Goal: Find specific page/section: Find specific page/section

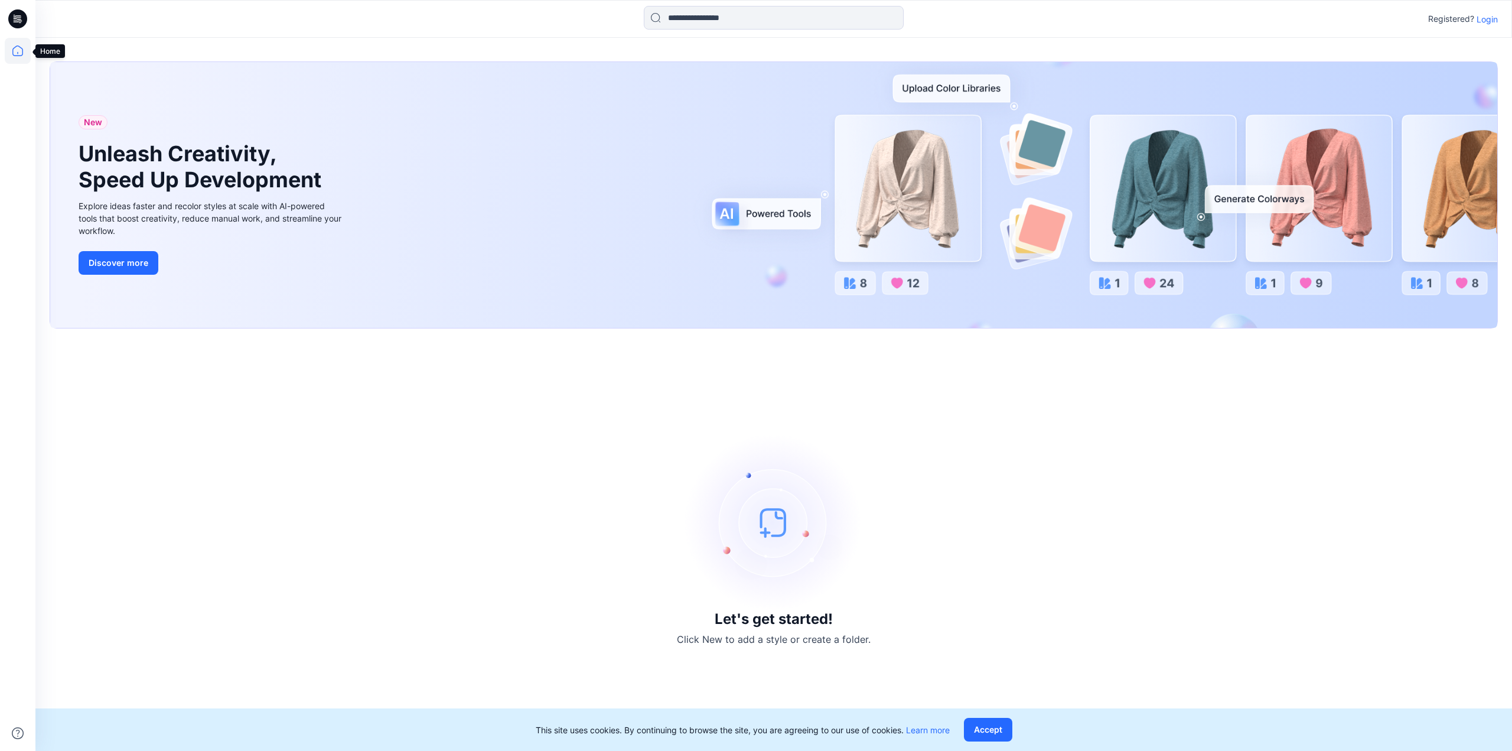
click at [12, 50] on icon at bounding box center [18, 51] width 26 height 26
click at [1482, 16] on p "Login" at bounding box center [1487, 19] width 21 height 12
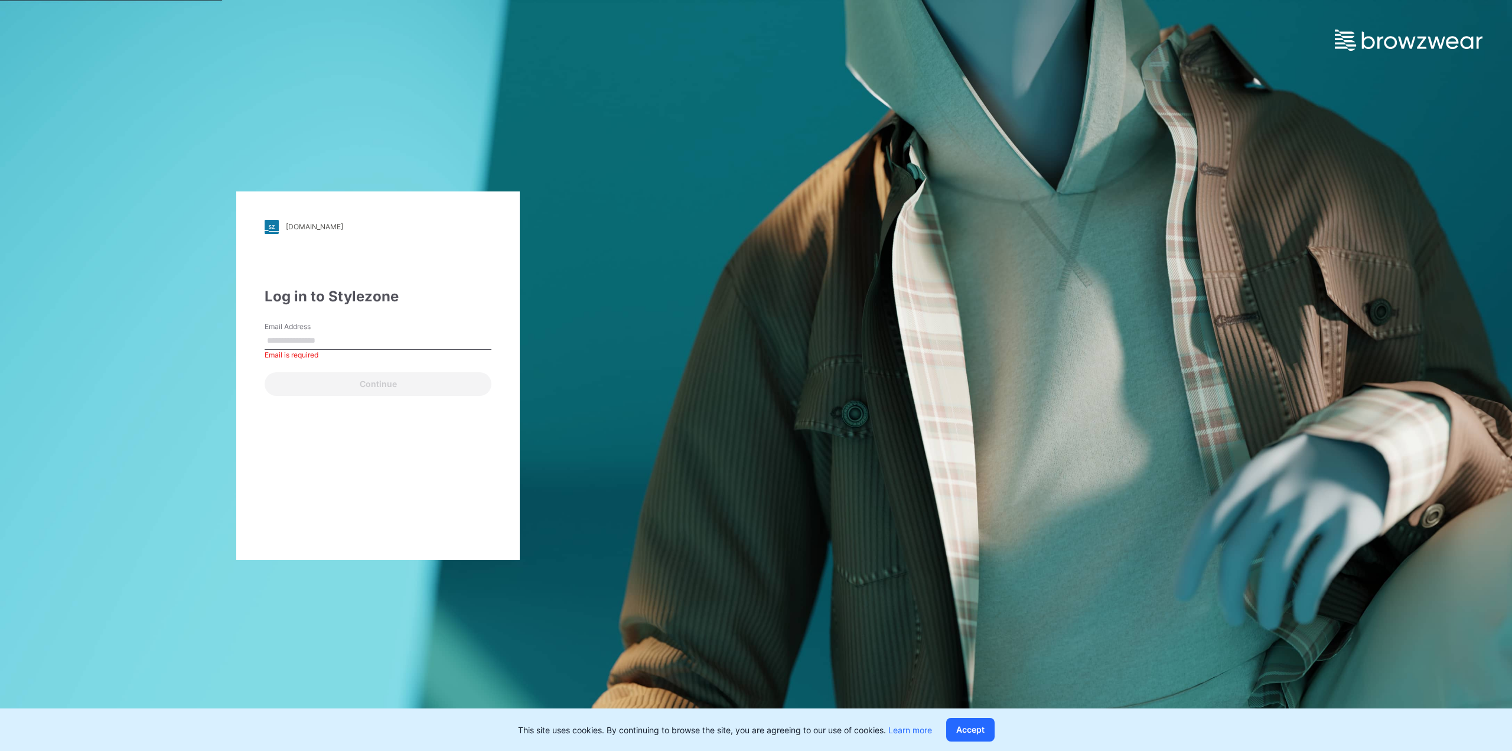
click at [248, 374] on div "[DOMAIN_NAME] Loading... Log in to Stylezone Email Address Email is required Co…" at bounding box center [378, 375] width 284 height 369
click at [307, 340] on input "Email Address" at bounding box center [378, 341] width 227 height 18
type input "**********"
click at [370, 384] on button "Continue" at bounding box center [378, 384] width 227 height 24
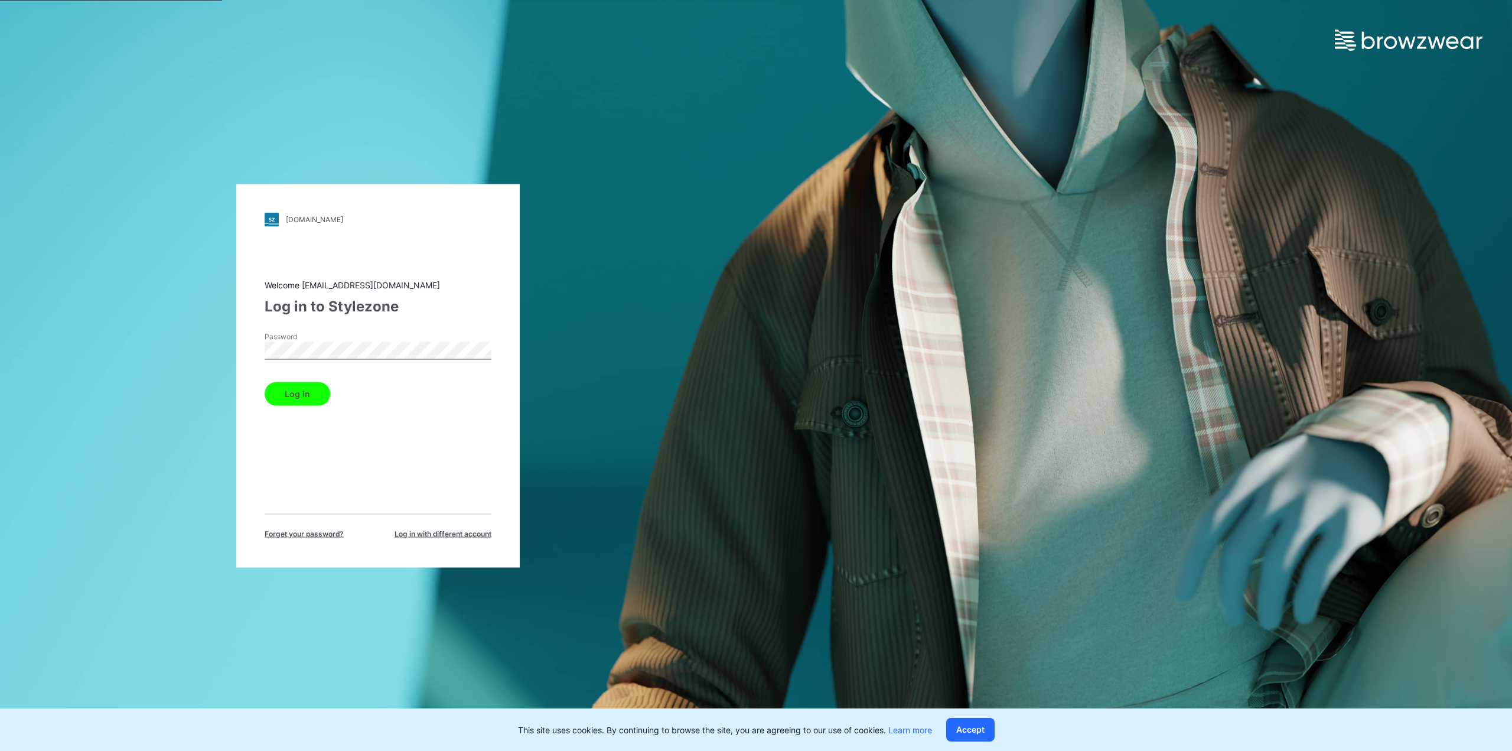
click at [265, 382] on button "Log in" at bounding box center [298, 394] width 66 height 24
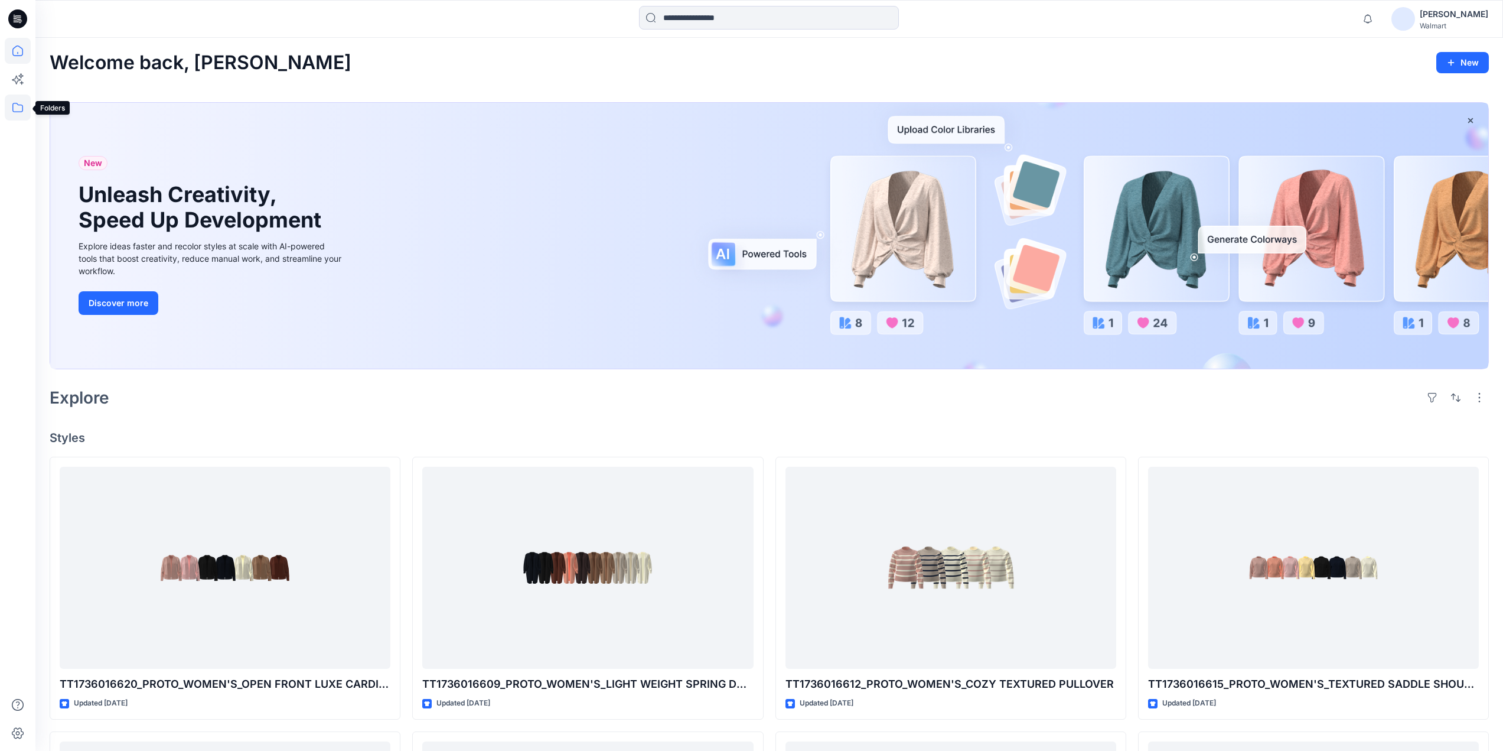
click at [17, 112] on icon at bounding box center [17, 107] width 11 height 9
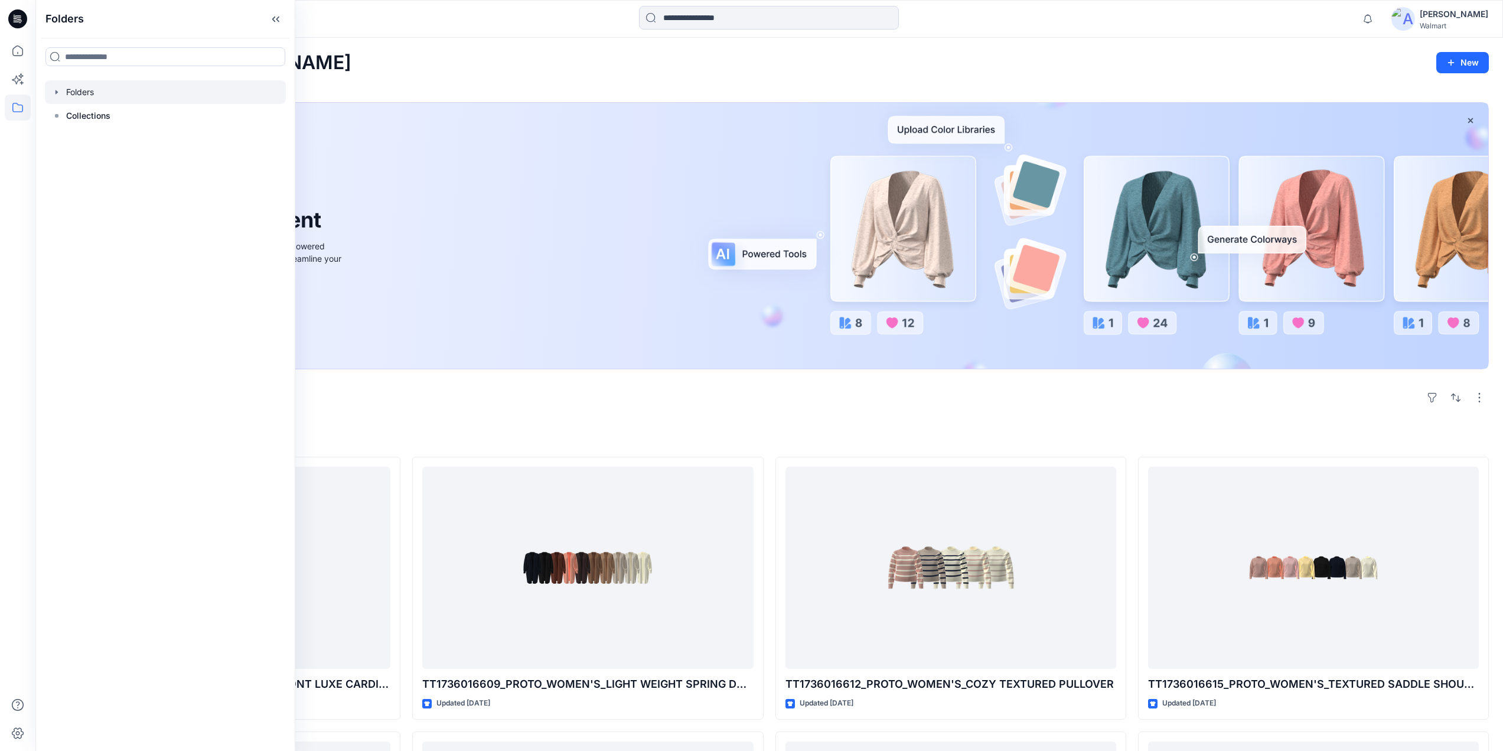
click at [57, 94] on icon "button" at bounding box center [56, 91] width 9 height 9
click at [69, 139] on icon "button" at bounding box center [68, 139] width 2 height 4
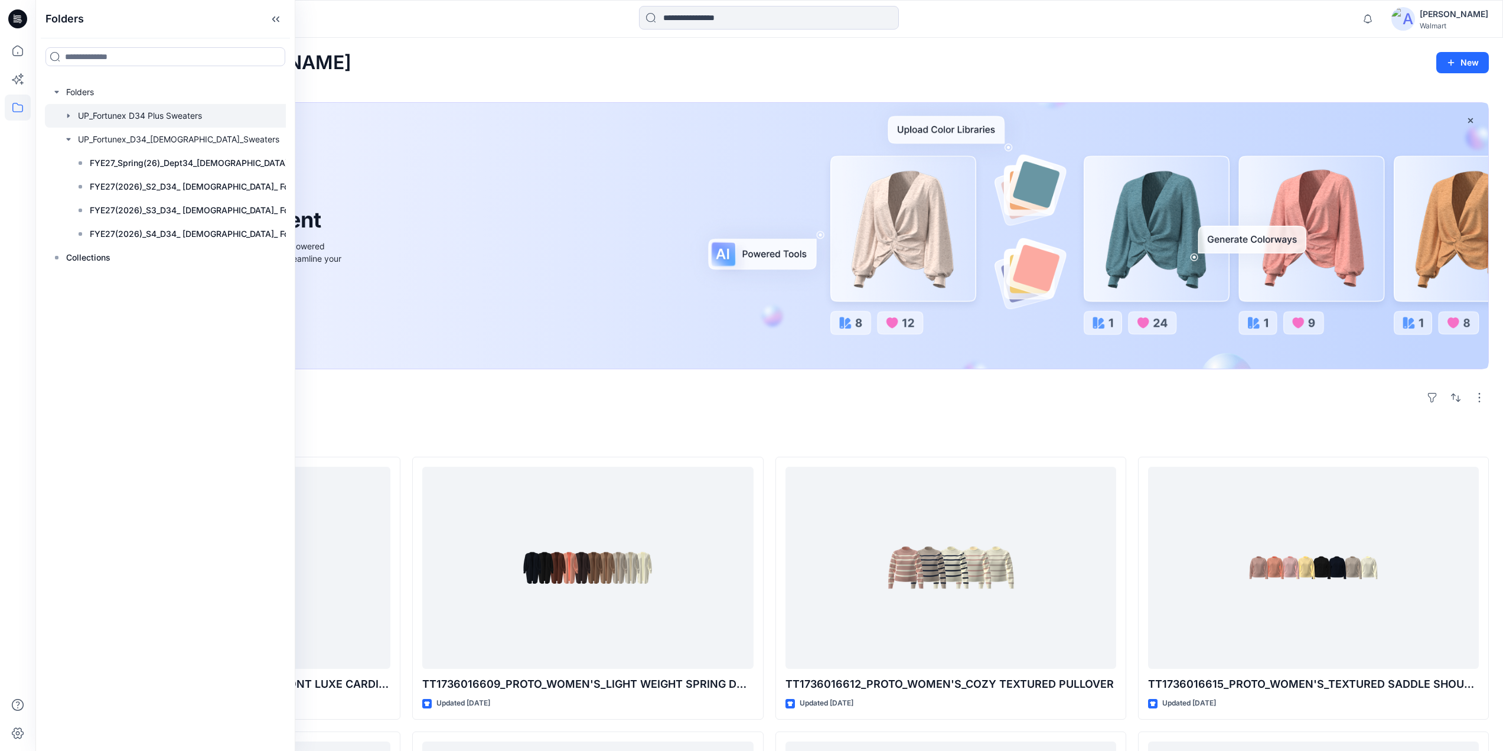
click at [69, 116] on icon "button" at bounding box center [68, 115] width 2 height 4
click at [179, 185] on p "FYE27_Spring(26)_Dept34_[DEMOGRAPHIC_DATA] Sweaters_Fortunex" at bounding box center [206, 187] width 232 height 14
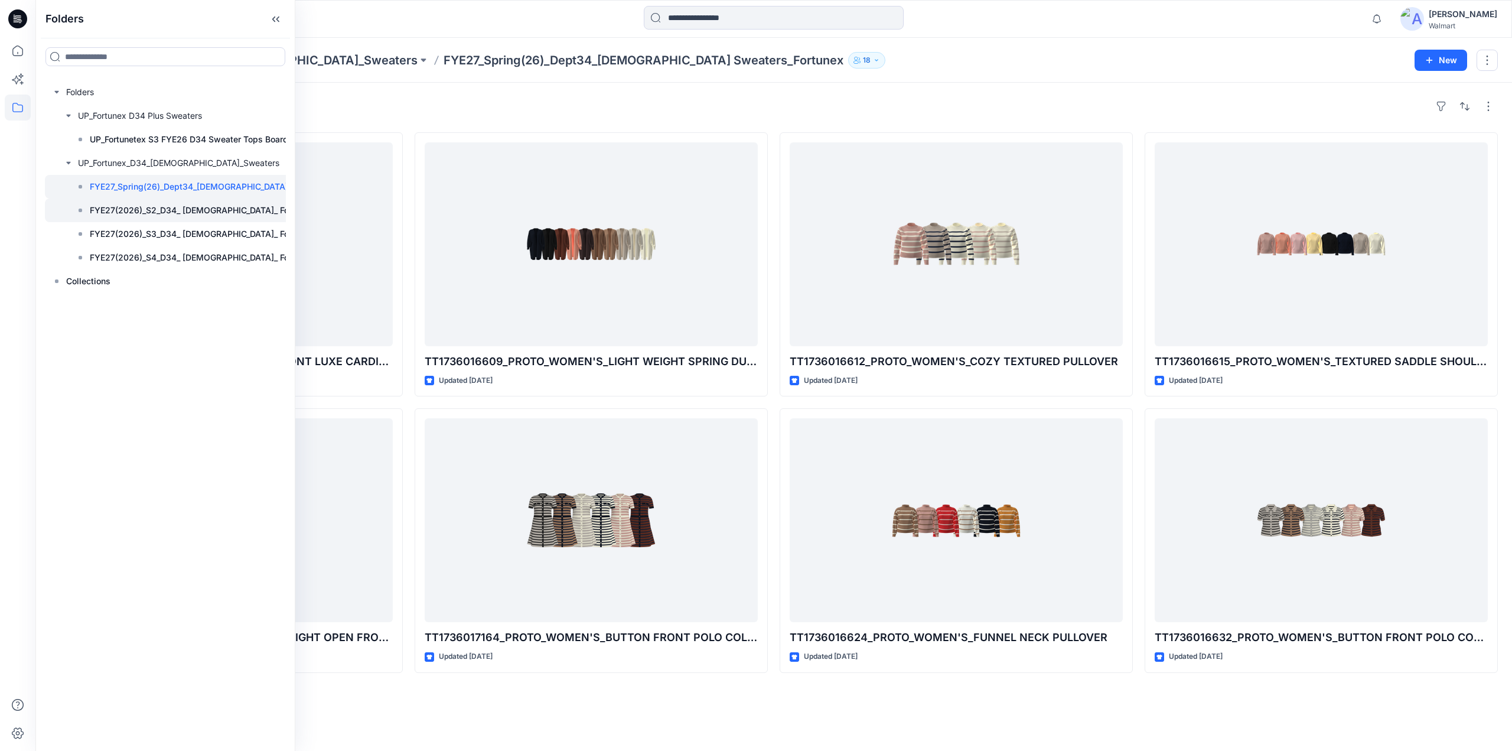
click at [177, 205] on p "FYE27(2026)_S2_D34_ [DEMOGRAPHIC_DATA]_ Fortunex" at bounding box center [202, 210] width 224 height 14
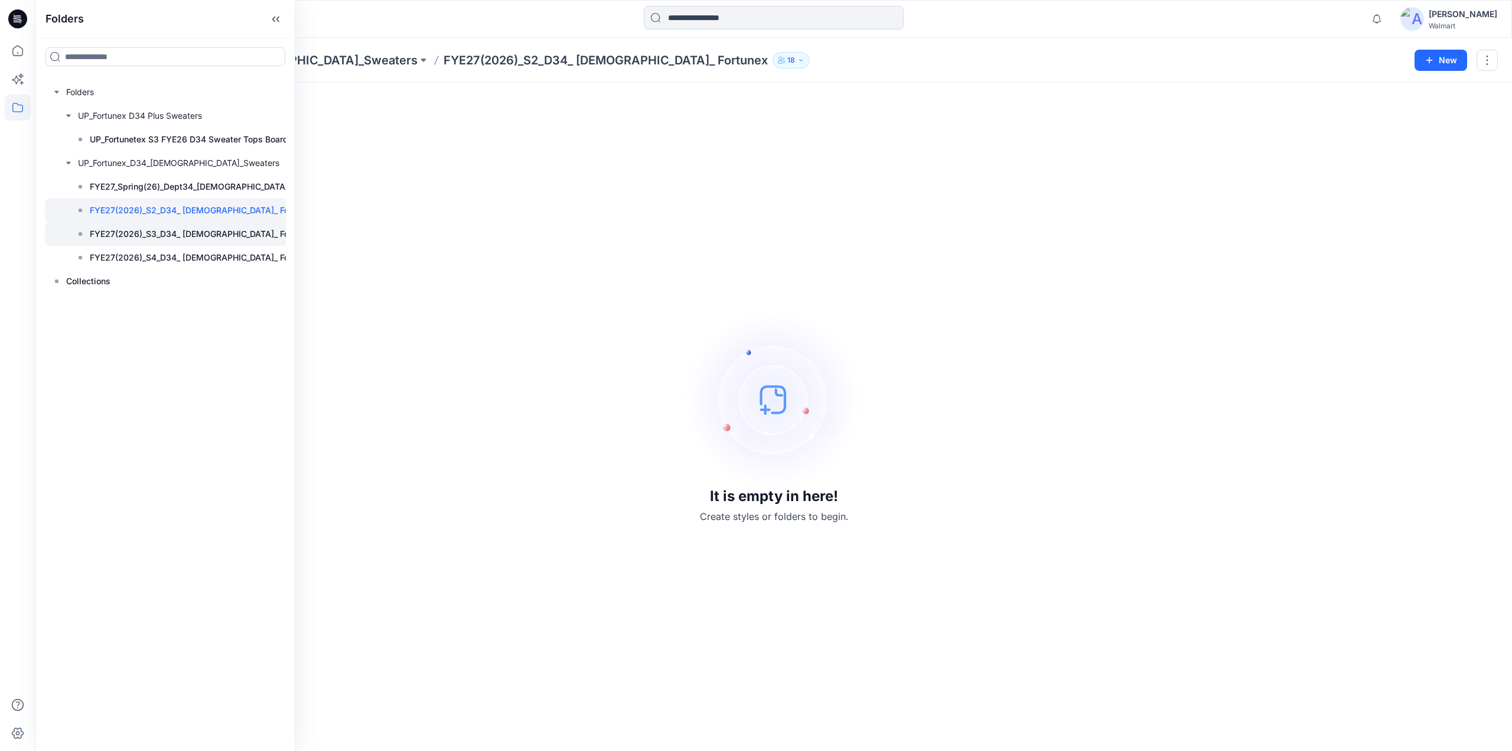
click at [168, 231] on p "FYE27(2026)_S3_D34_ [DEMOGRAPHIC_DATA]_ Fortunex" at bounding box center [202, 234] width 224 height 14
click at [168, 256] on p "FYE27(2026)_S4_D34_ [DEMOGRAPHIC_DATA]_ Fortunex" at bounding box center [202, 257] width 224 height 14
click at [185, 213] on p "FYE27(2026)_S2_D34_ [DEMOGRAPHIC_DATA]_ Fortunex" at bounding box center [202, 210] width 224 height 14
click at [156, 186] on p "FYE27_Spring(26)_Dept34_[DEMOGRAPHIC_DATA] Sweaters_Fortunex" at bounding box center [206, 187] width 232 height 14
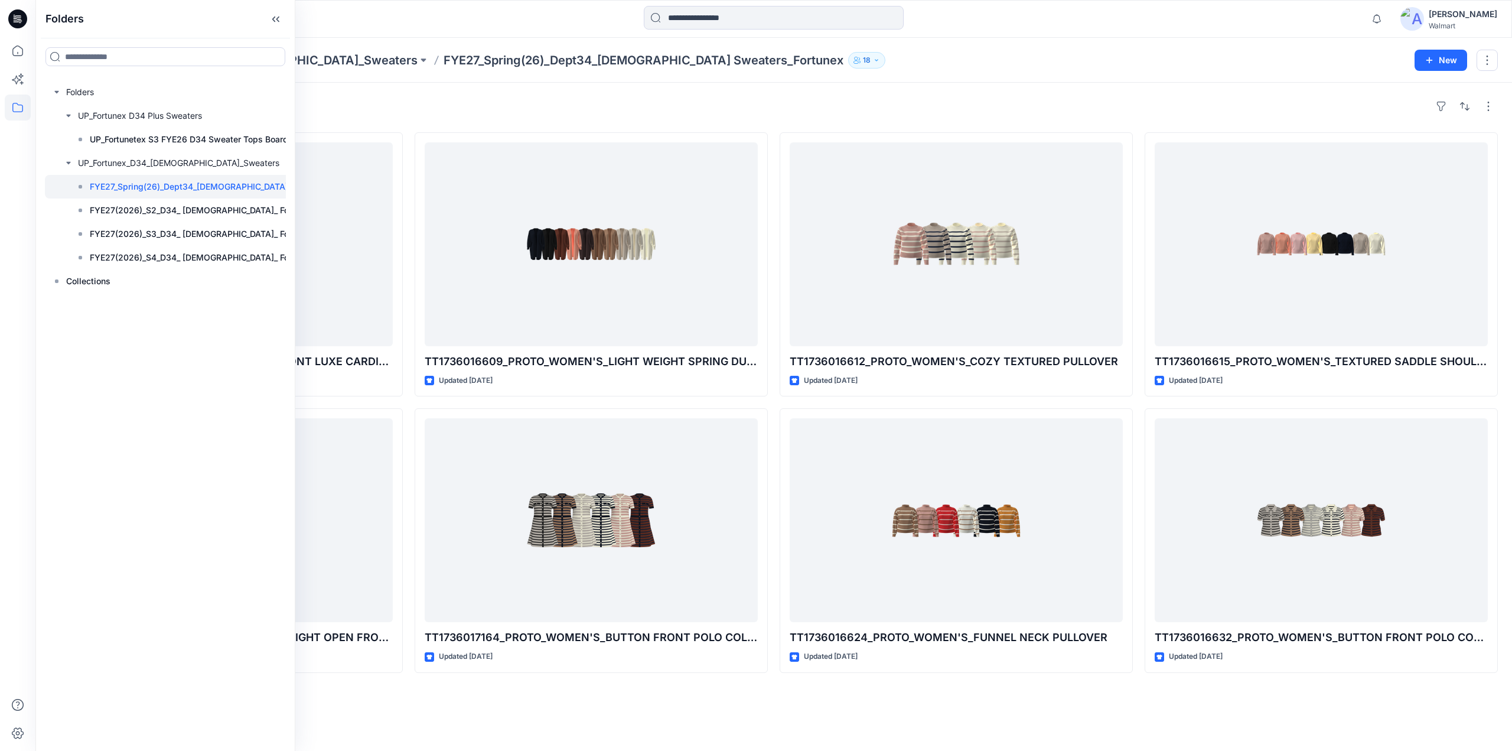
click at [364, 98] on div "Styles" at bounding box center [774, 106] width 1449 height 19
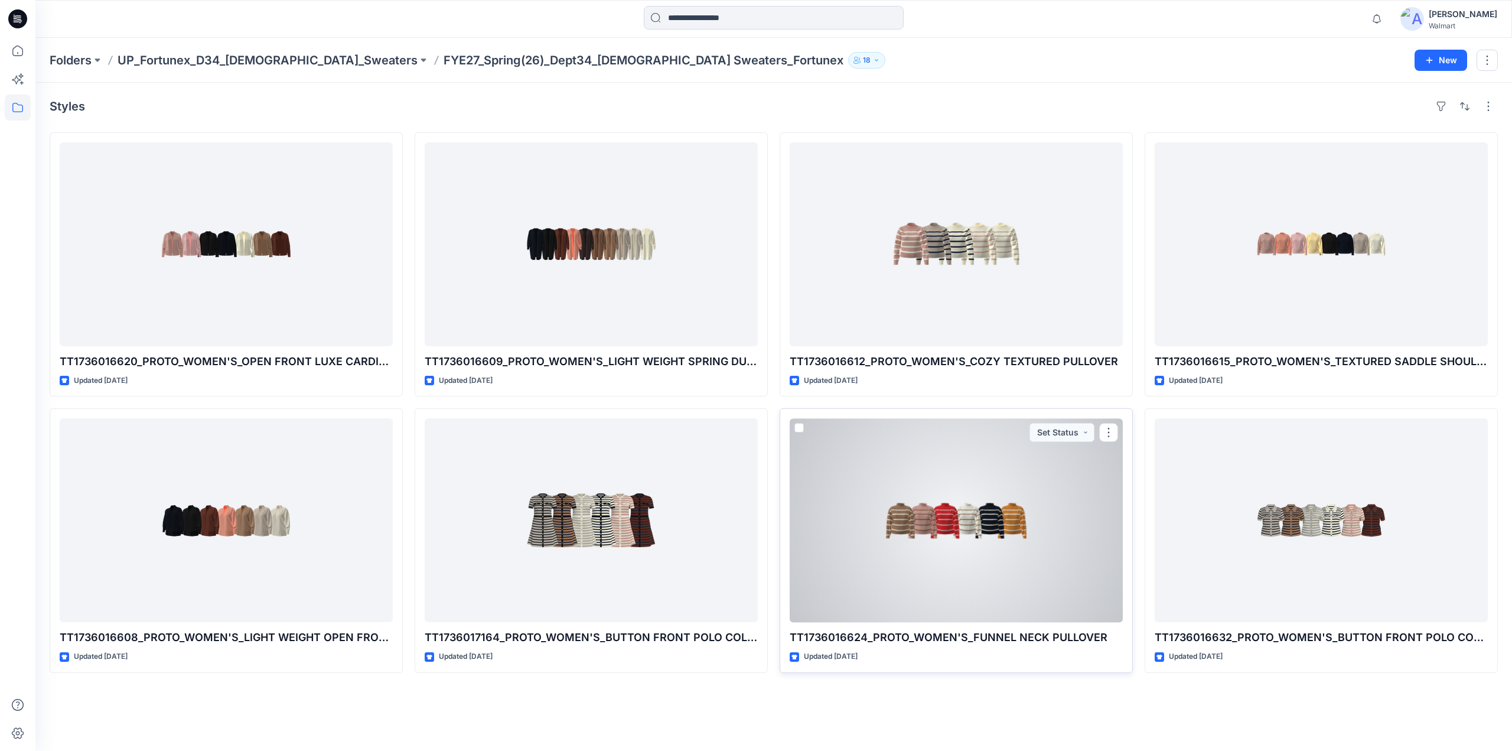
click at [1059, 524] on div at bounding box center [956, 520] width 333 height 204
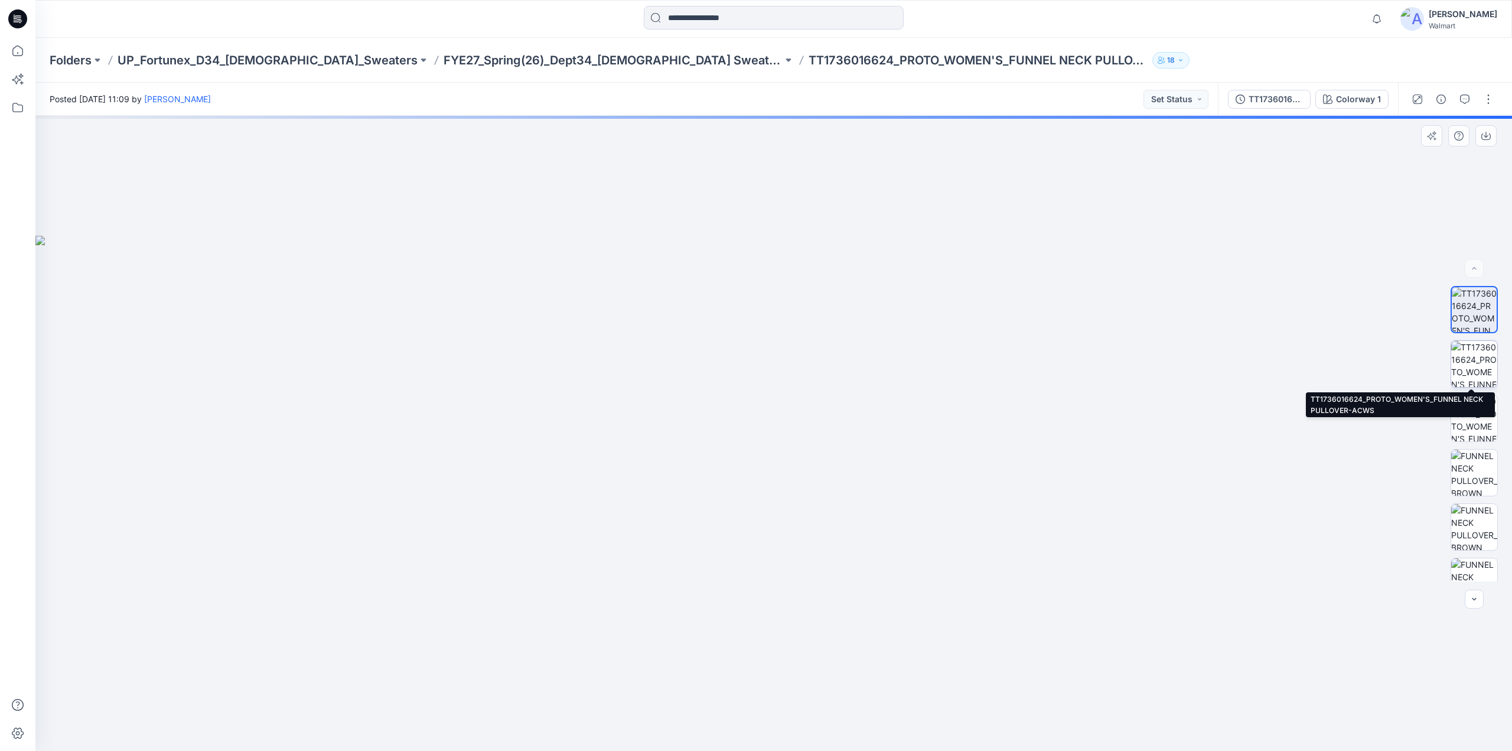
click at [1461, 363] on img at bounding box center [1474, 364] width 46 height 46
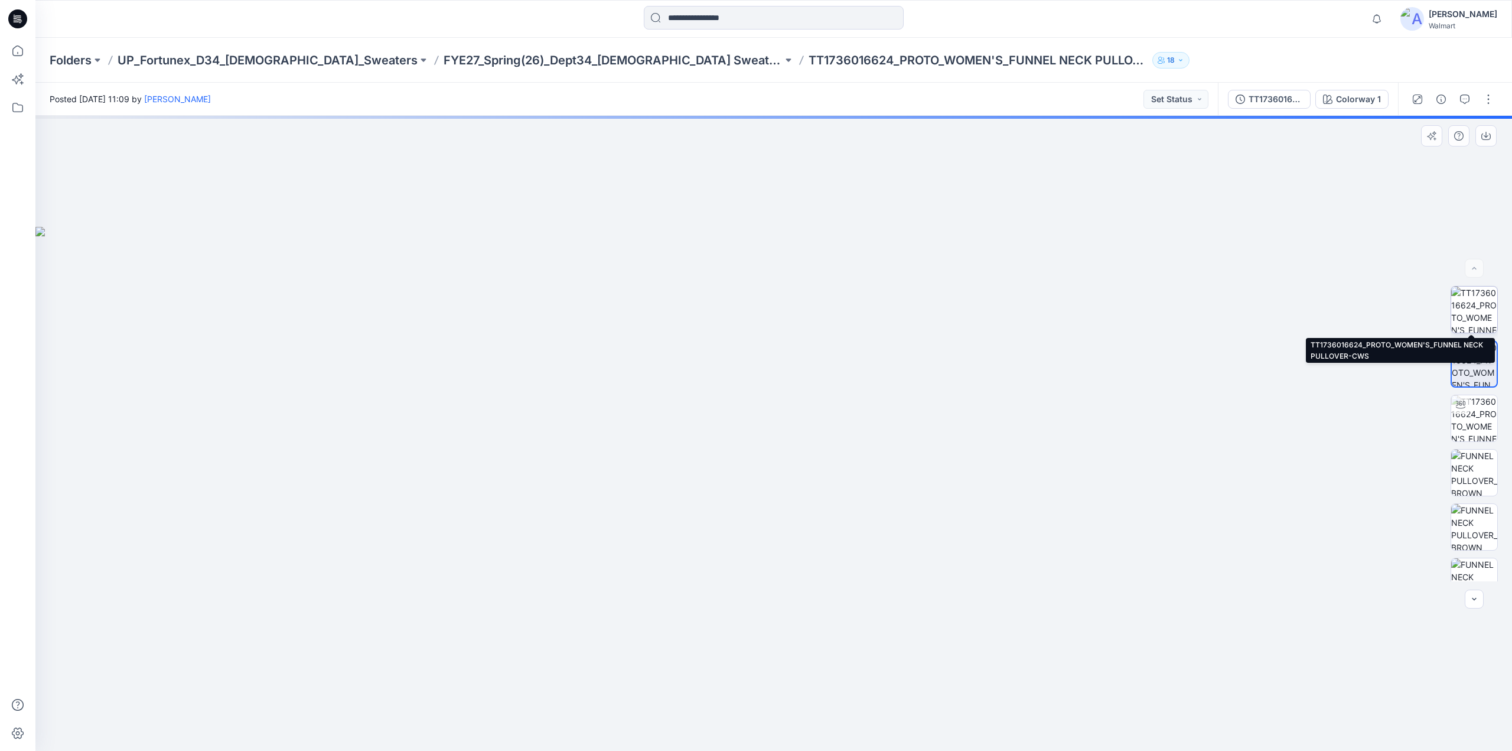
click at [1466, 303] on img at bounding box center [1474, 310] width 46 height 46
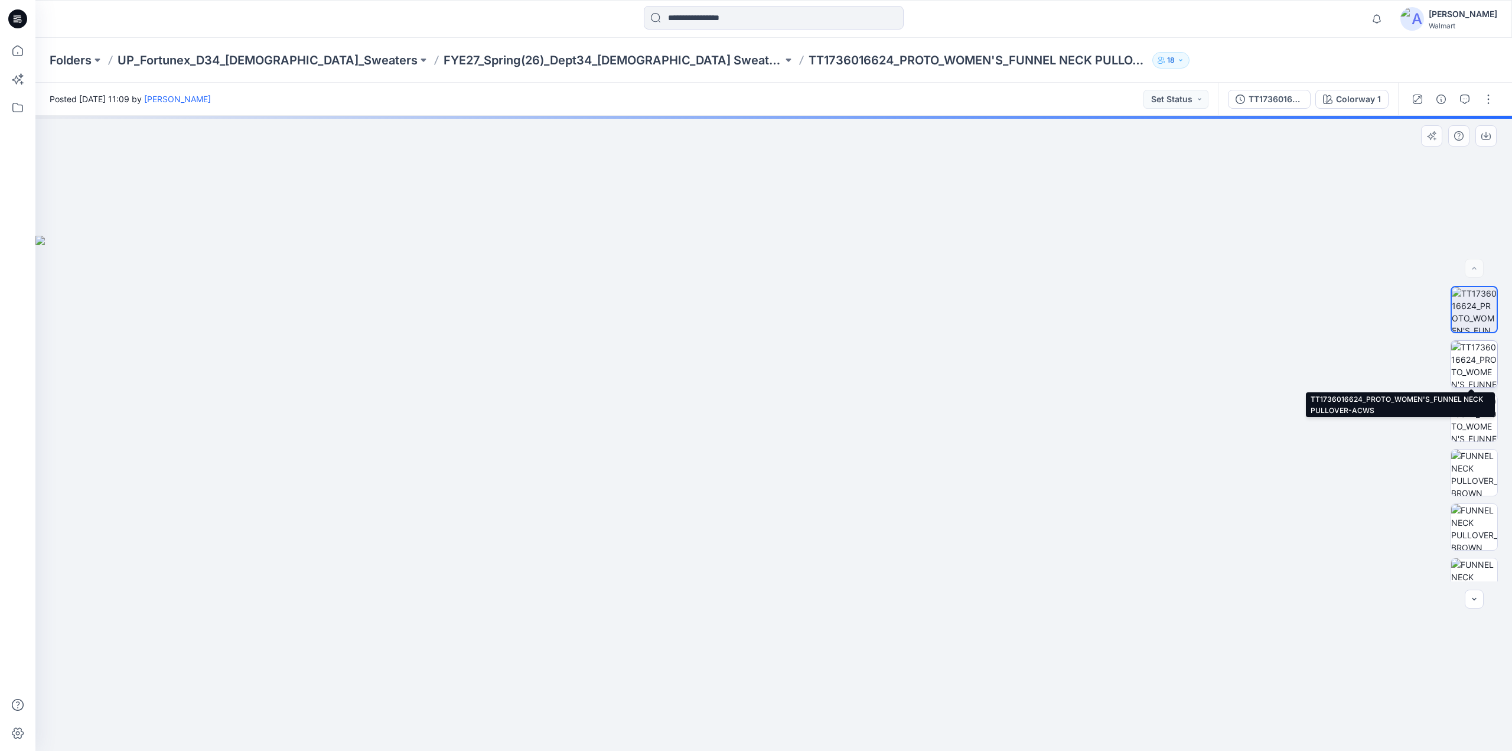
click at [1473, 368] on img at bounding box center [1474, 364] width 46 height 46
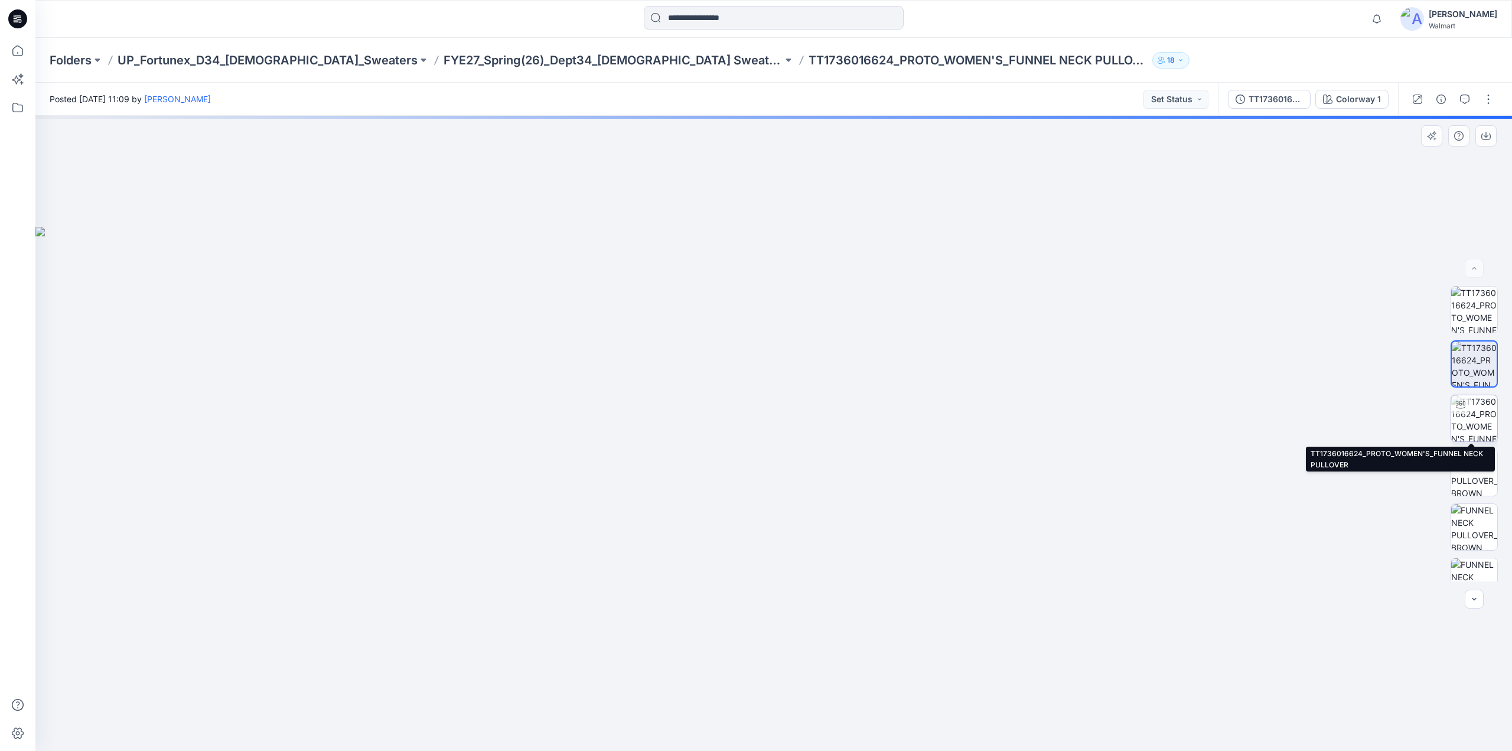
click at [1477, 414] on img at bounding box center [1474, 418] width 46 height 46
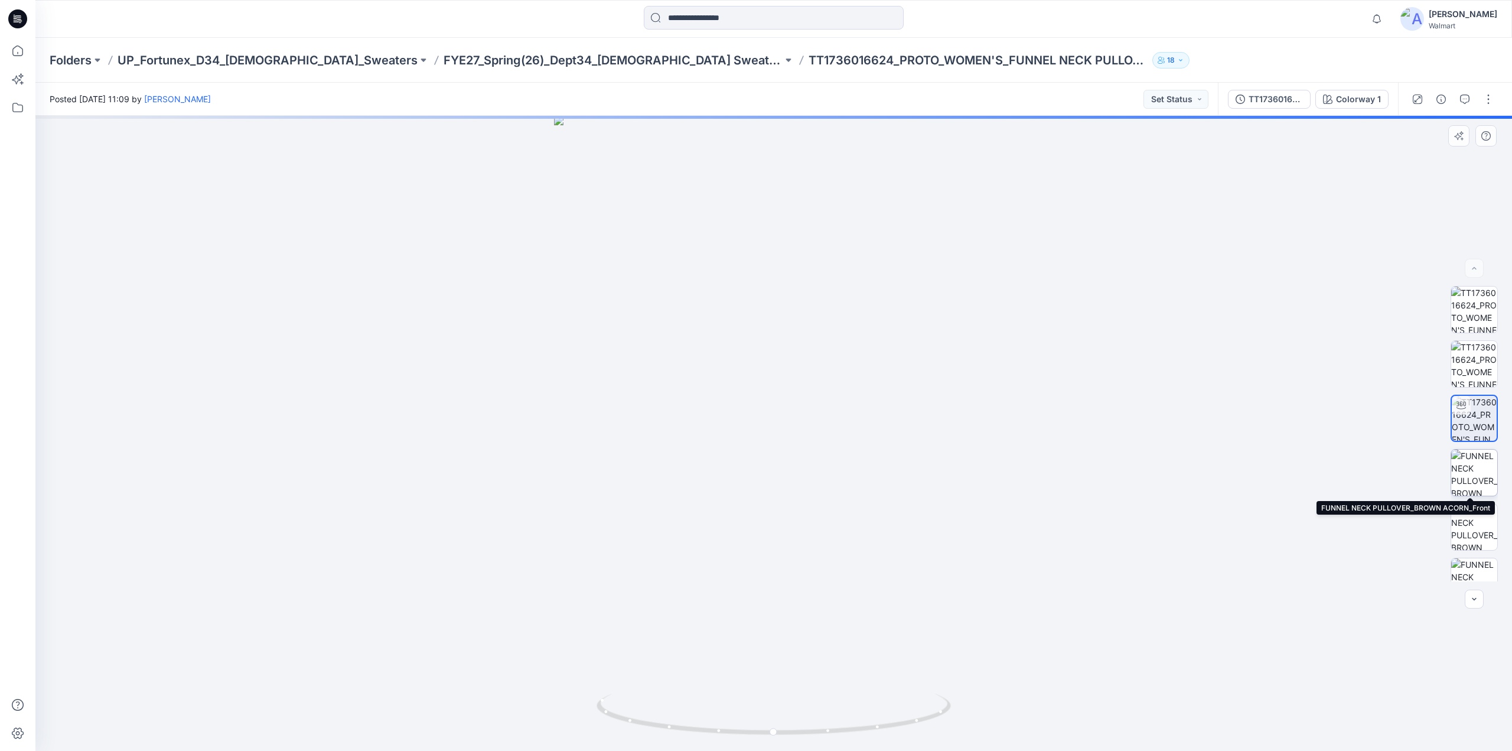
click at [1480, 465] on img at bounding box center [1474, 473] width 46 height 46
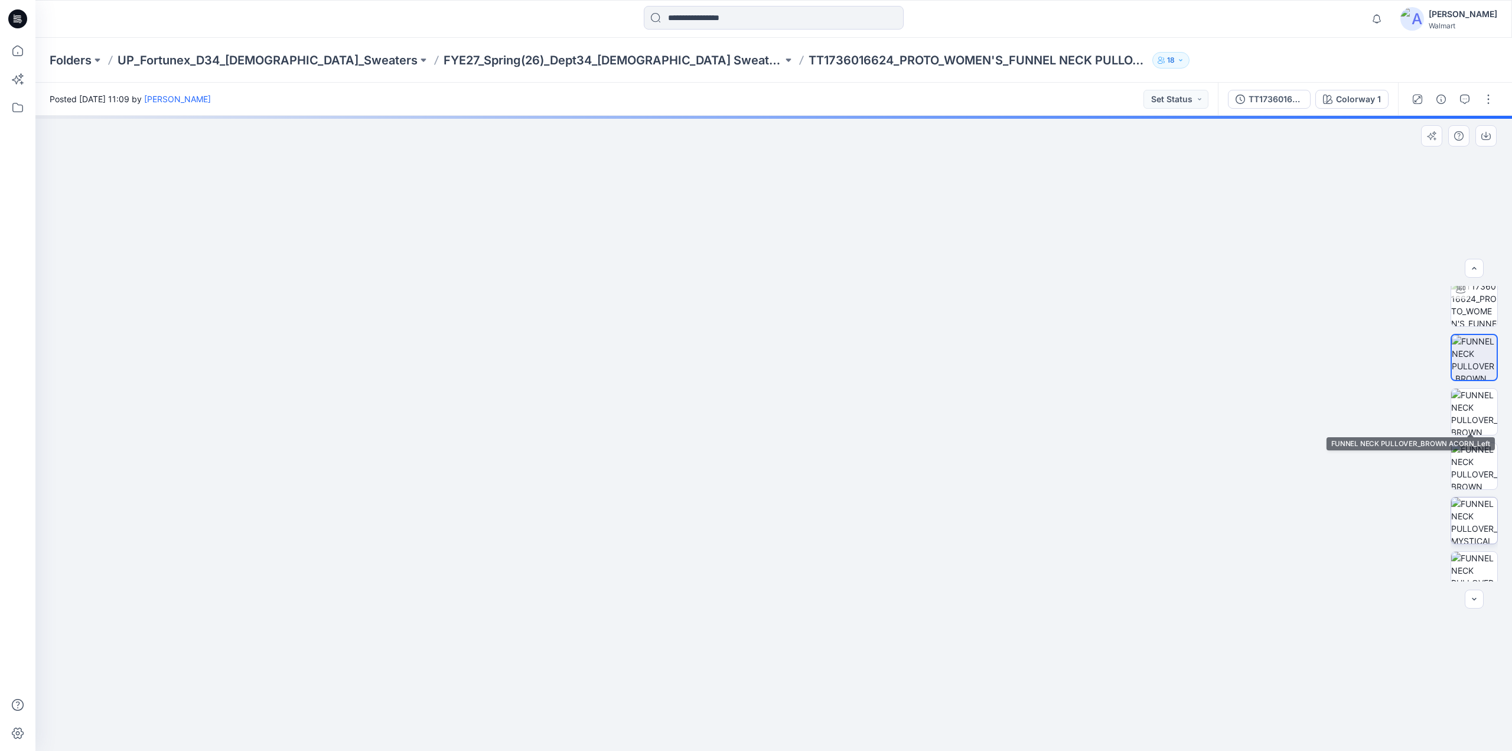
scroll to position [118, 0]
click at [1470, 417] on img at bounding box center [1474, 409] width 46 height 46
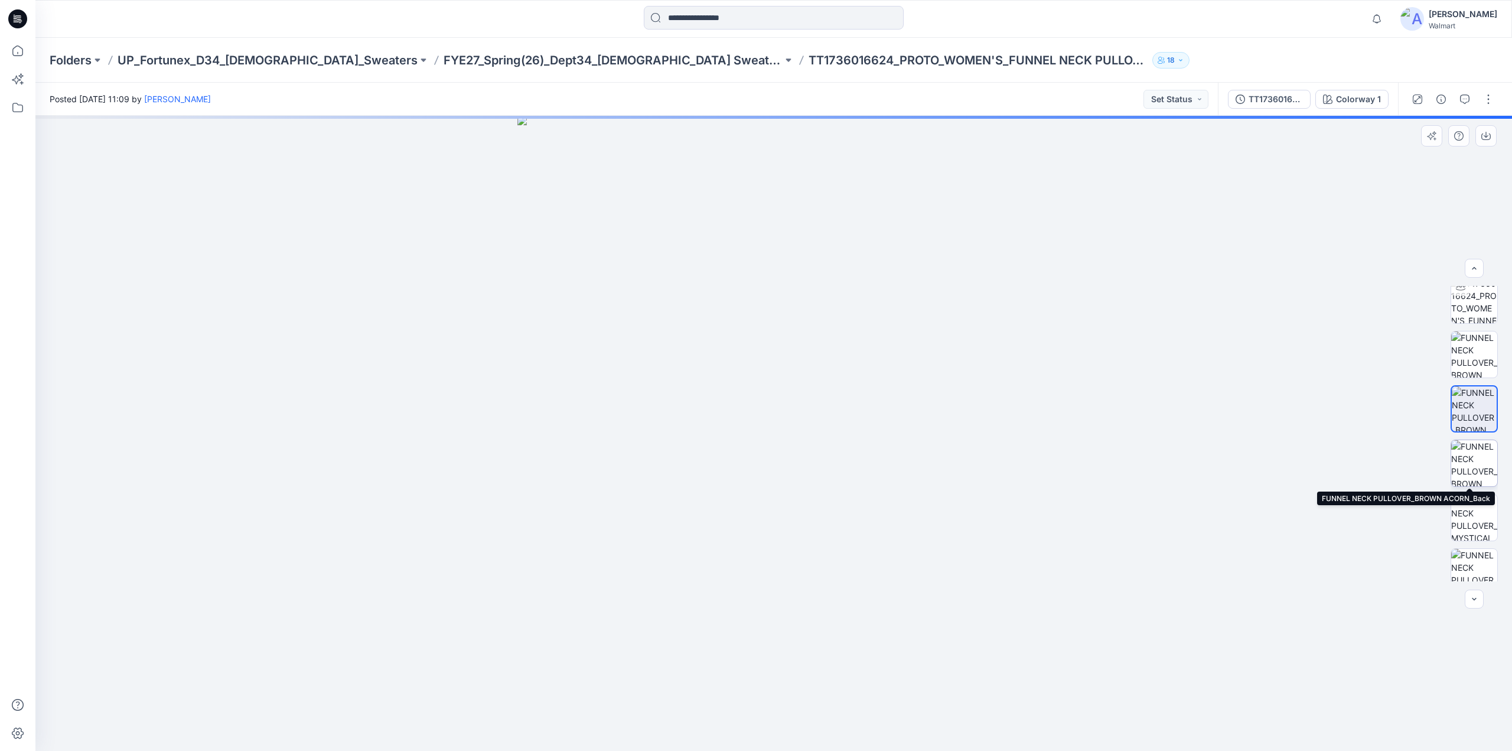
click at [1469, 456] on img at bounding box center [1474, 463] width 46 height 46
